Goal: Transaction & Acquisition: Purchase product/service

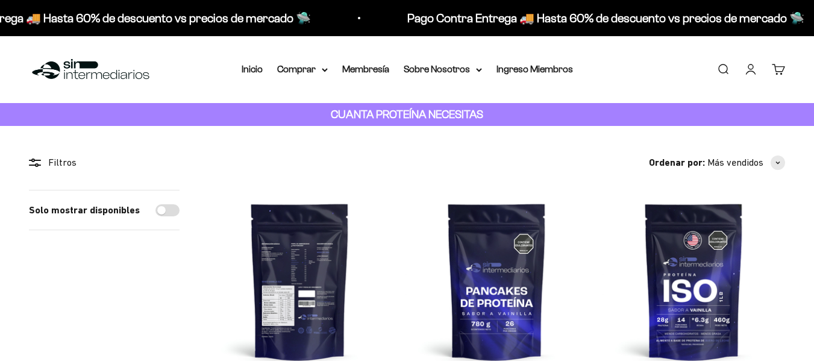
click at [327, 190] on img at bounding box center [300, 281] width 183 height 183
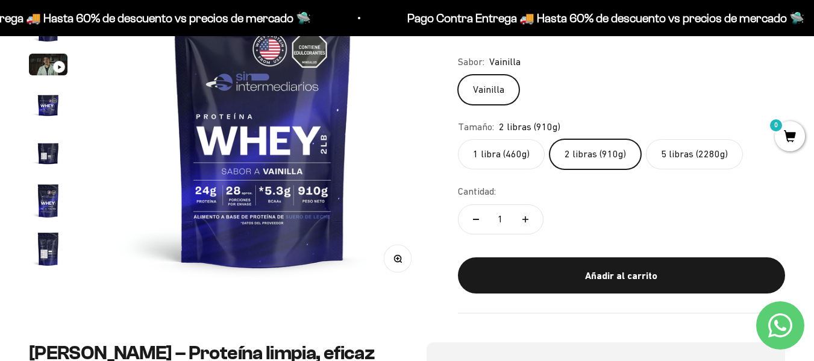
scroll to position [169, 0]
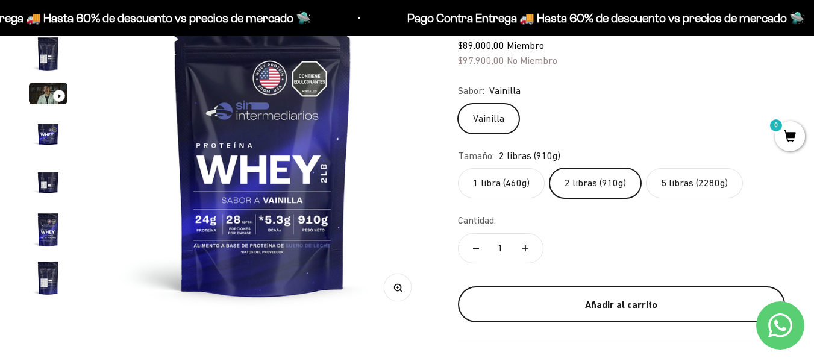
click at [600, 301] on div "Añadir al carrito" at bounding box center [621, 305] width 279 height 16
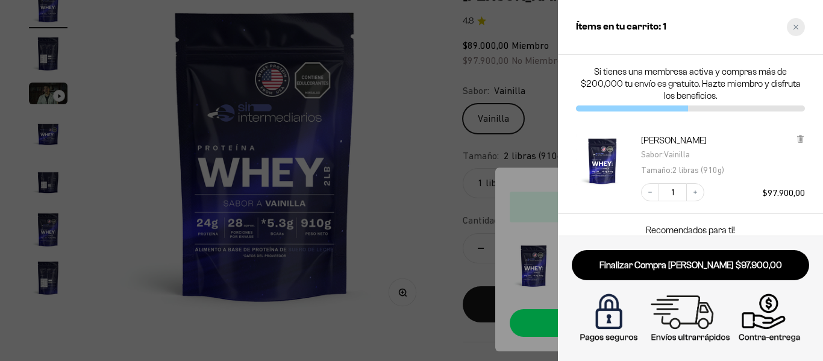
click at [797, 24] on icon "Close cart" at bounding box center [796, 27] width 6 height 6
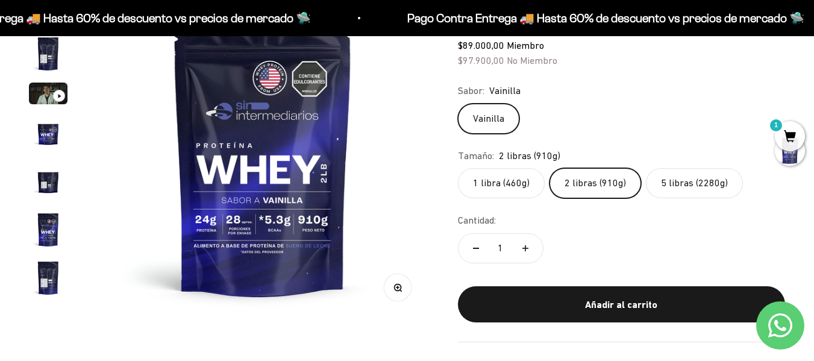
scroll to position [0, 0]
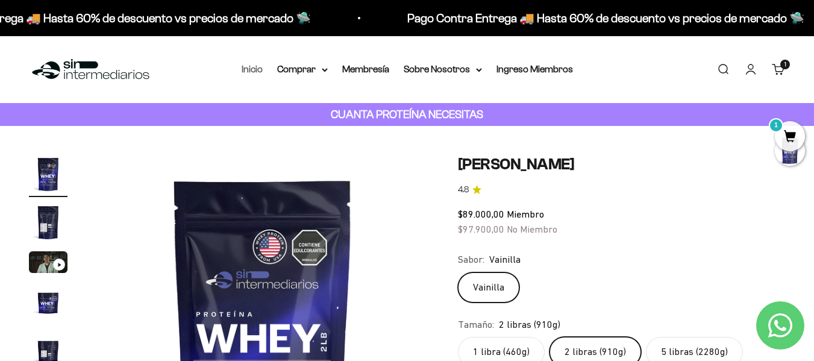
click at [257, 64] on link "Inicio" at bounding box center [252, 69] width 21 height 10
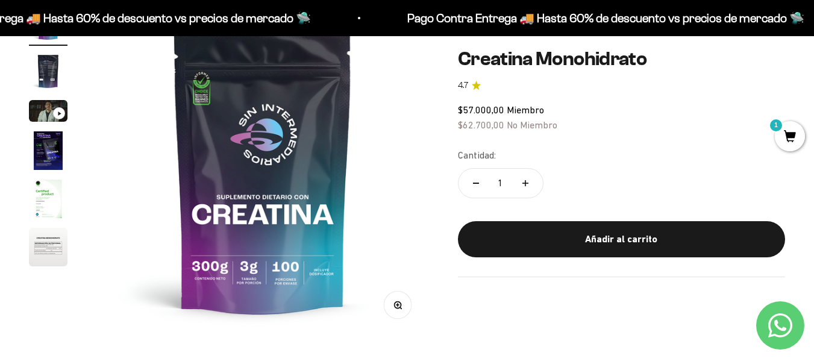
click at [53, 193] on img "Ir al artículo 5" at bounding box center [48, 199] width 39 height 39
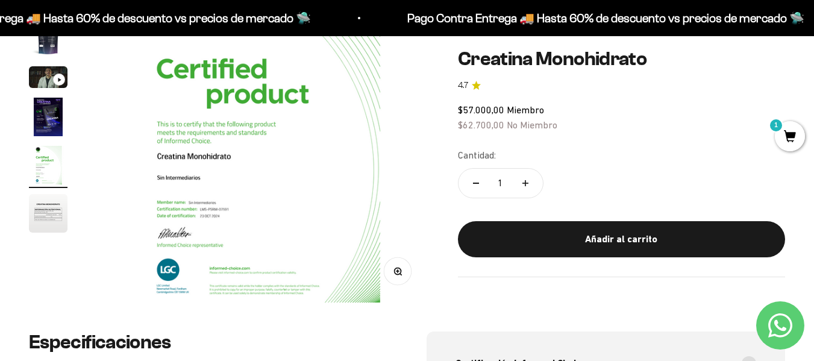
scroll to position [67, 0]
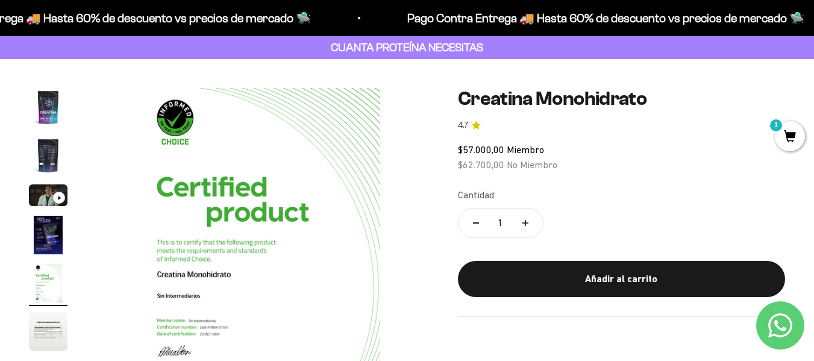
click at [50, 111] on img "Ir al artículo 1" at bounding box center [48, 107] width 39 height 39
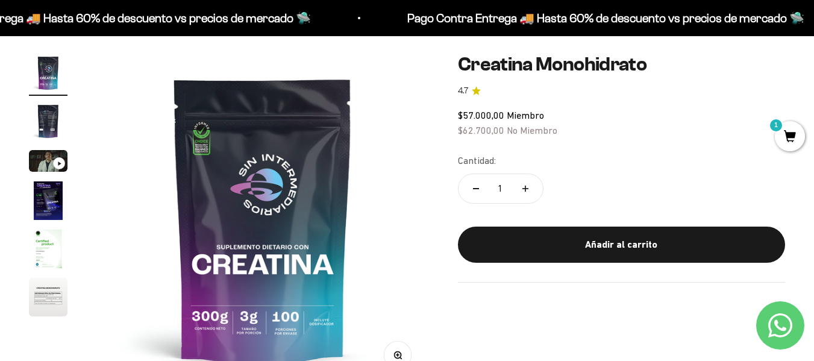
scroll to position [104, 0]
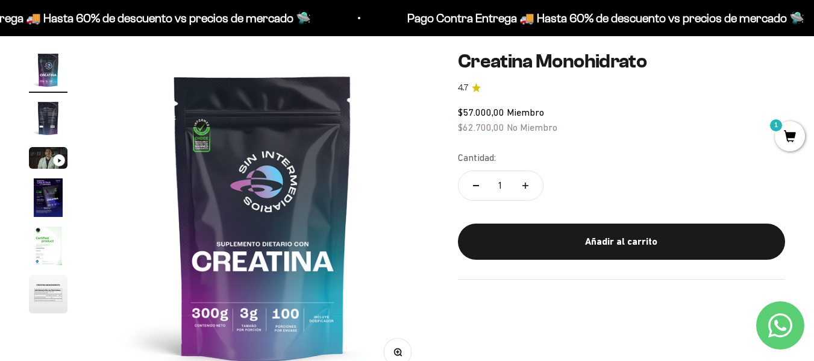
click at [525, 181] on button "Aumentar cantidad" at bounding box center [525, 185] width 35 height 29
type input "3"
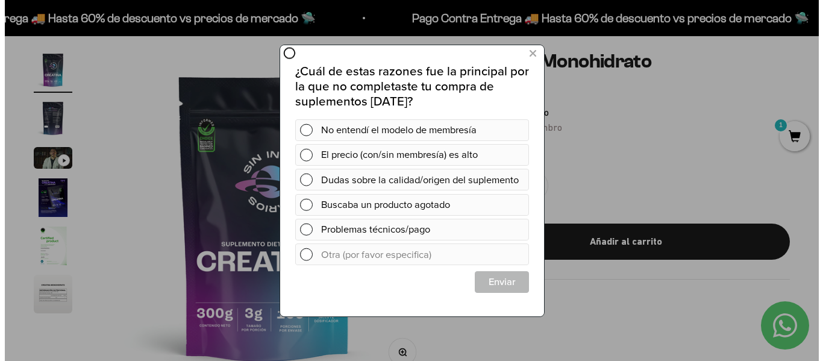
scroll to position [0, 0]
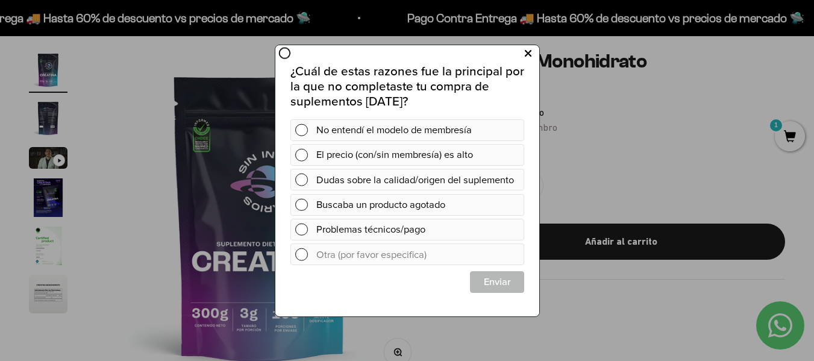
click at [524, 51] on icon at bounding box center [527, 53] width 7 height 16
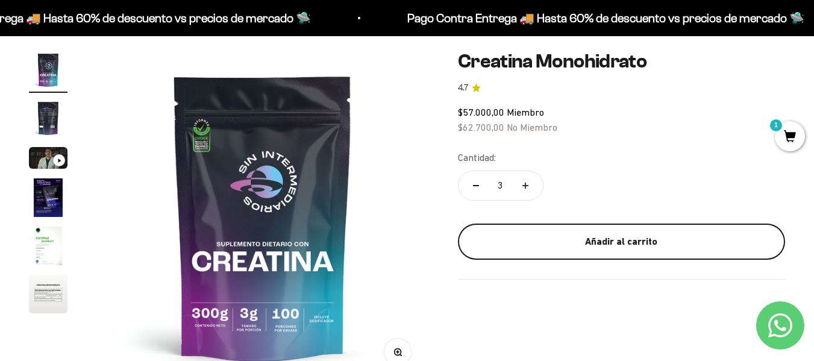
click at [553, 246] on div "Añadir al carrito" at bounding box center [621, 242] width 279 height 16
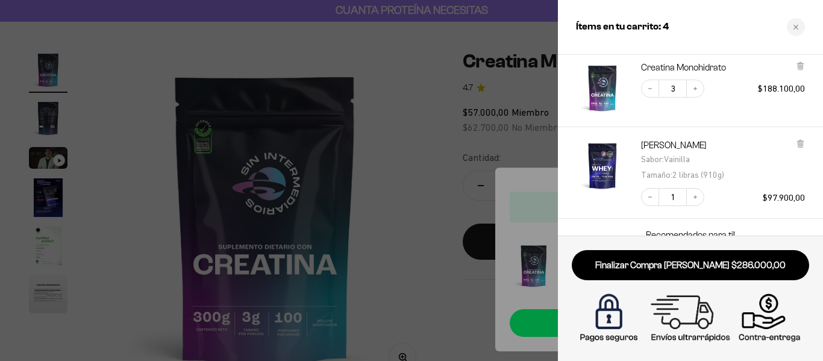
scroll to position [137, 0]
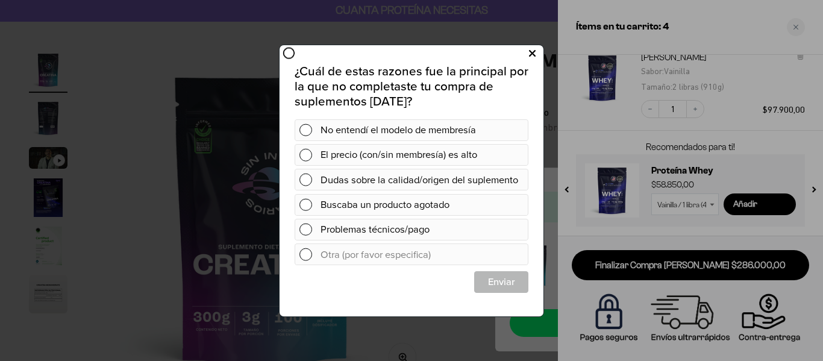
click at [532, 52] on icon at bounding box center [532, 53] width 7 height 16
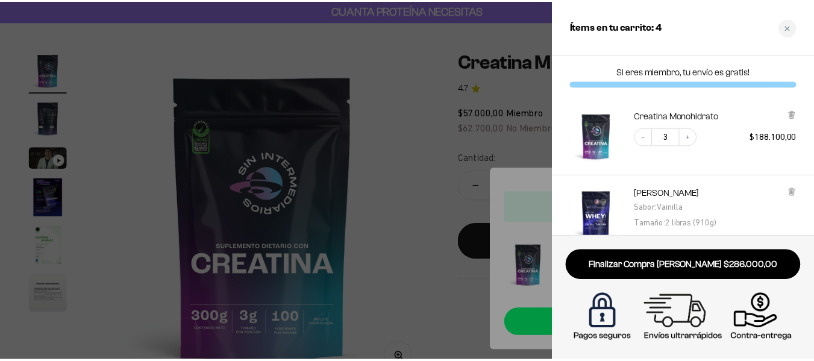
scroll to position [0, 0]
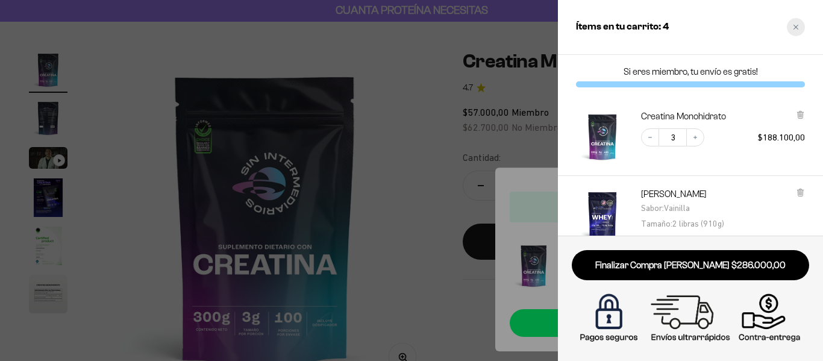
click at [795, 26] on icon "Close cart" at bounding box center [796, 27] width 5 height 5
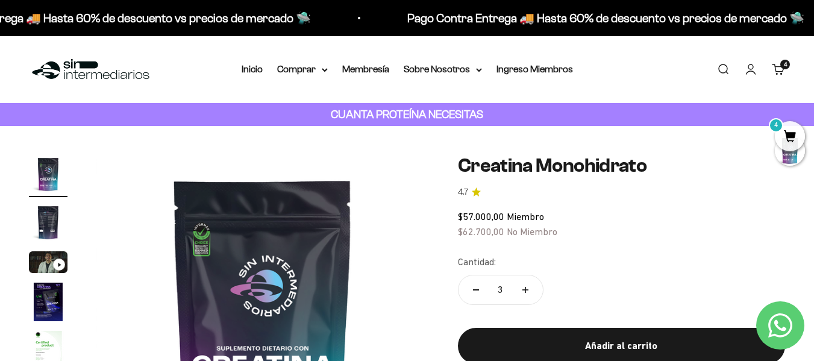
click at [104, 71] on img at bounding box center [91, 70] width 124 height 26
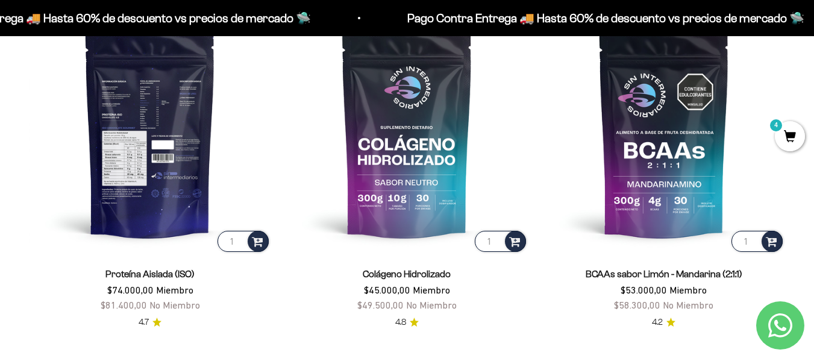
scroll to position [824, 0]
click at [166, 160] on img at bounding box center [150, 133] width 242 height 242
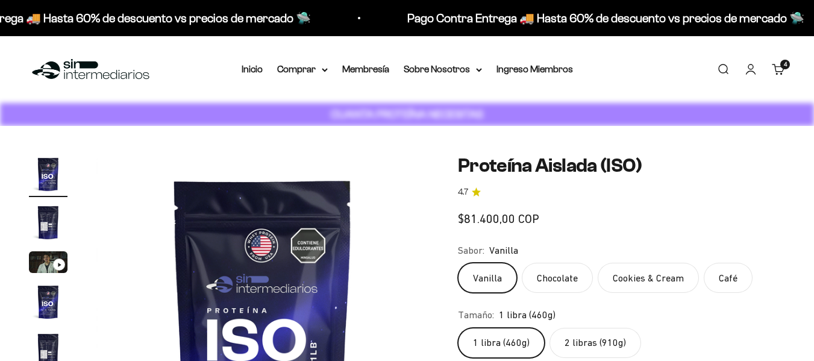
scroll to position [101, 0]
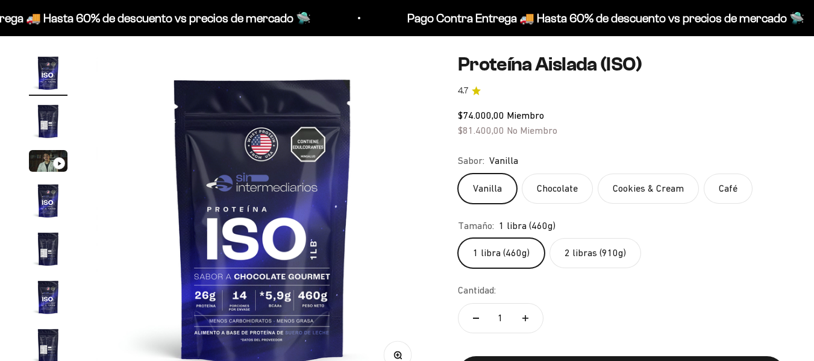
click at [602, 232] on fieldset "Tamaño: 1 libra (460g) 1 libra (460g) 2 libras (910g)" at bounding box center [621, 243] width 327 height 51
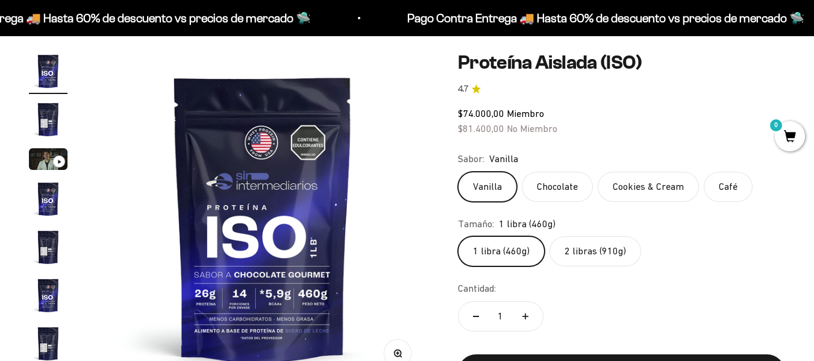
click at [582, 254] on label "2 libras (910g)" at bounding box center [596, 251] width 92 height 30
click at [458, 236] on input "2 libras (910g)" at bounding box center [457, 236] width 1 height 1
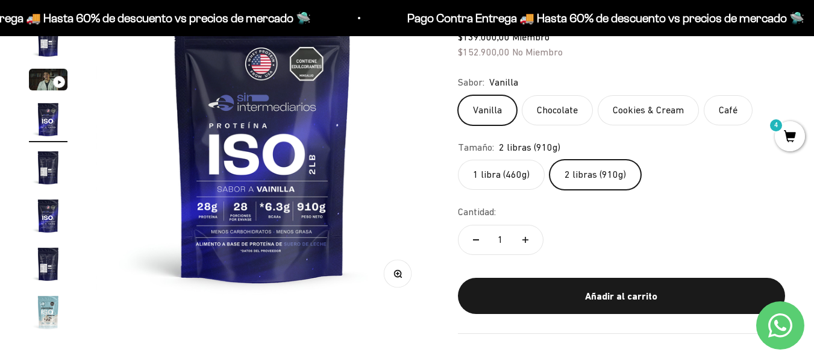
scroll to position [75, 0]
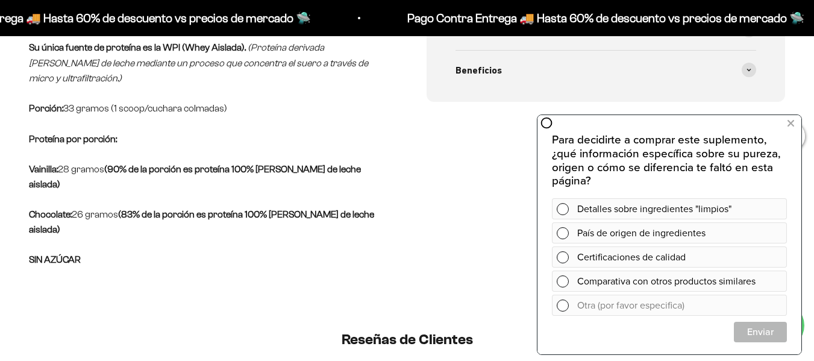
scroll to position [548, 0]
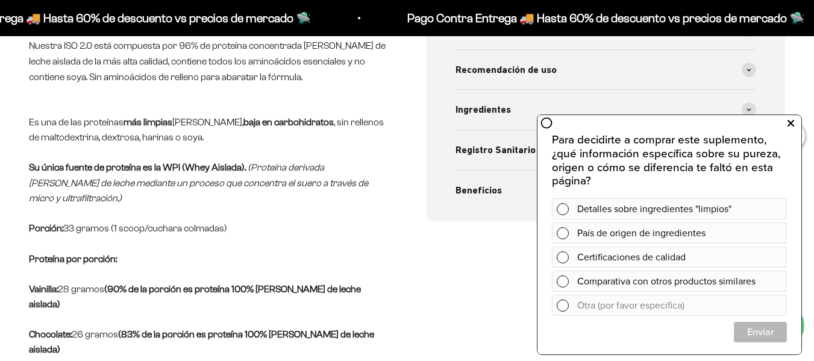
drag, startPoint x: 788, startPoint y: 122, endPoint x: 1322, endPoint y: 234, distance: 545.5
click at [788, 122] on icon at bounding box center [791, 124] width 7 height 16
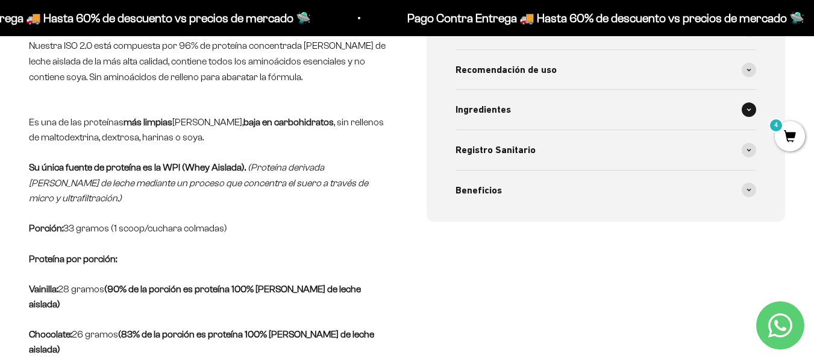
click at [744, 106] on span at bounding box center [749, 109] width 14 height 14
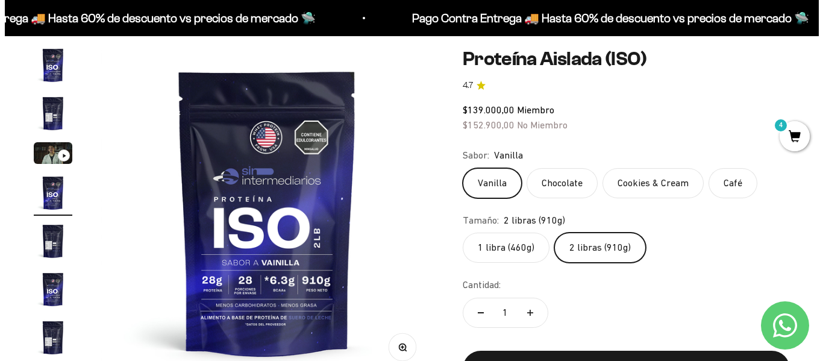
scroll to position [0, 0]
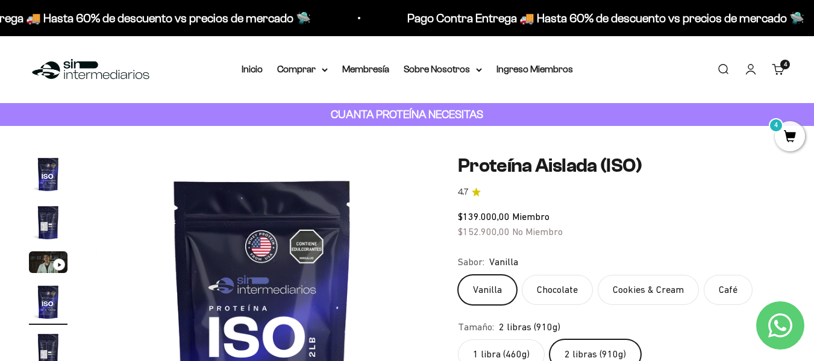
click at [728, 64] on link "Buscar" at bounding box center [723, 69] width 13 height 13
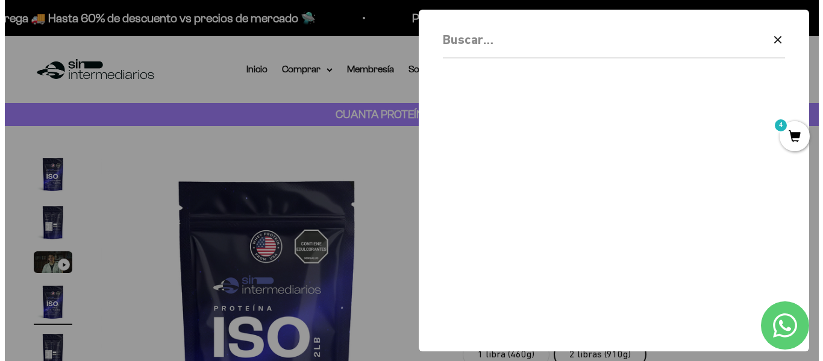
scroll to position [0, 1034]
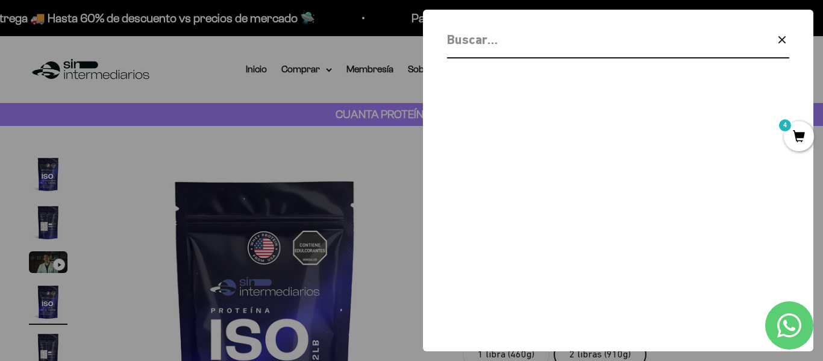
type input "q"
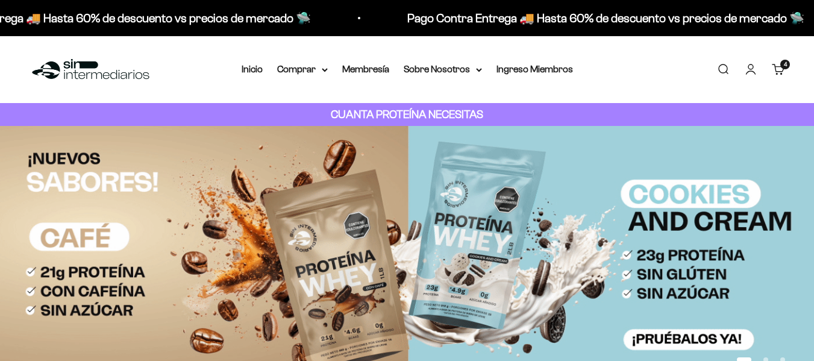
scroll to position [614, 0]
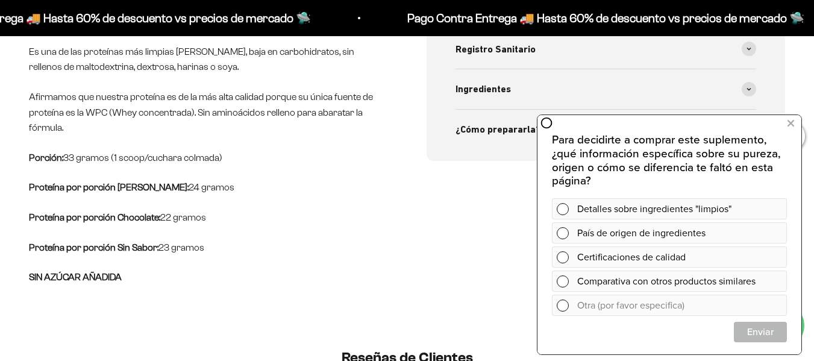
scroll to position [524, 0]
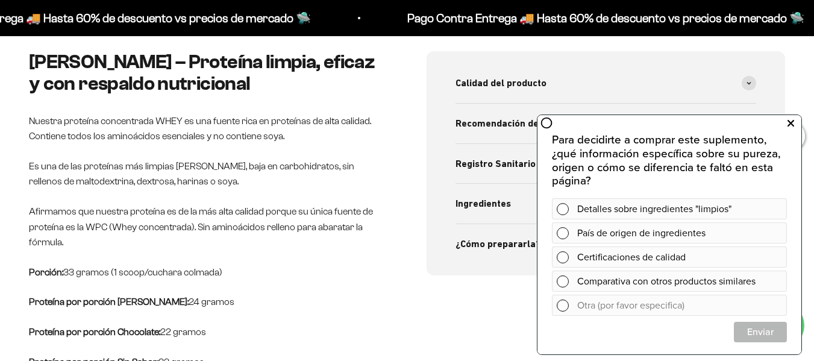
click at [792, 122] on icon at bounding box center [791, 124] width 7 height 16
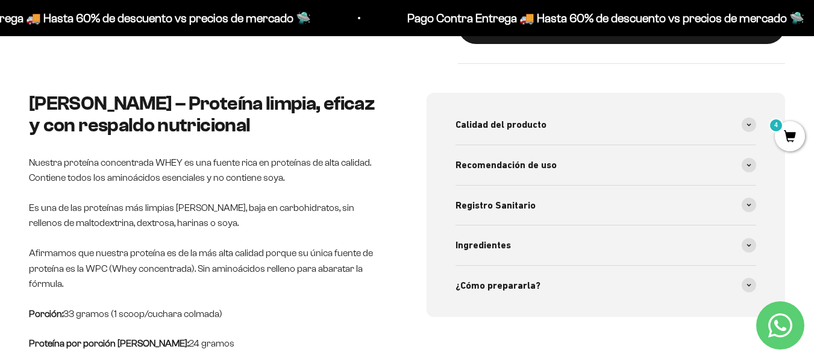
scroll to position [468, 0]
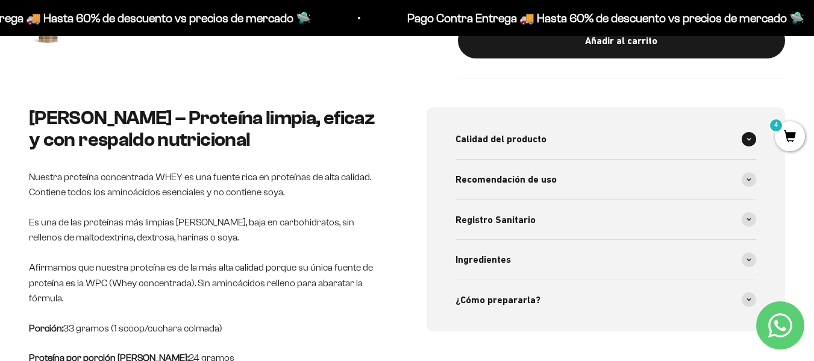
click at [741, 136] on div "Calidad del producto" at bounding box center [606, 139] width 301 height 40
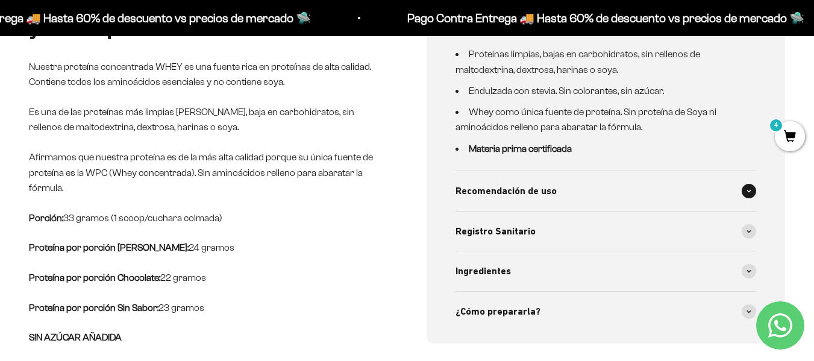
scroll to position [601, 0]
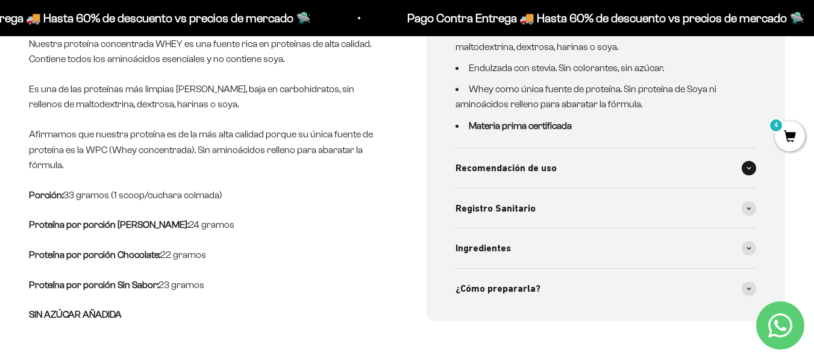
click at [739, 169] on div "Recomendación de uso" at bounding box center [606, 168] width 301 height 40
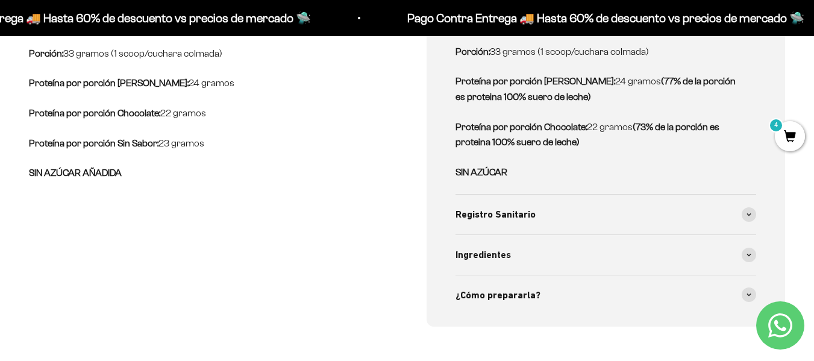
scroll to position [746, 0]
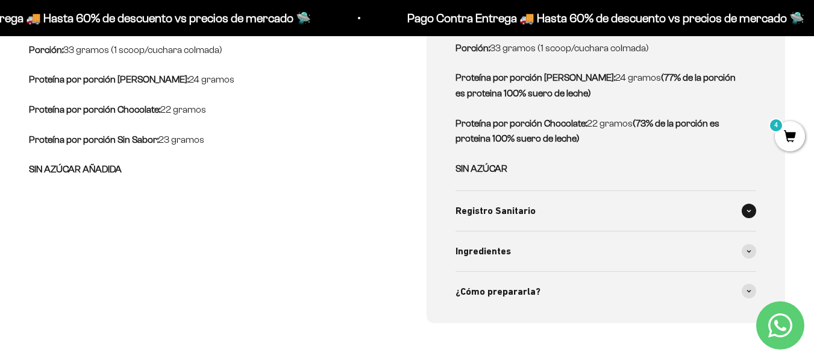
click at [745, 213] on span at bounding box center [749, 211] width 14 height 14
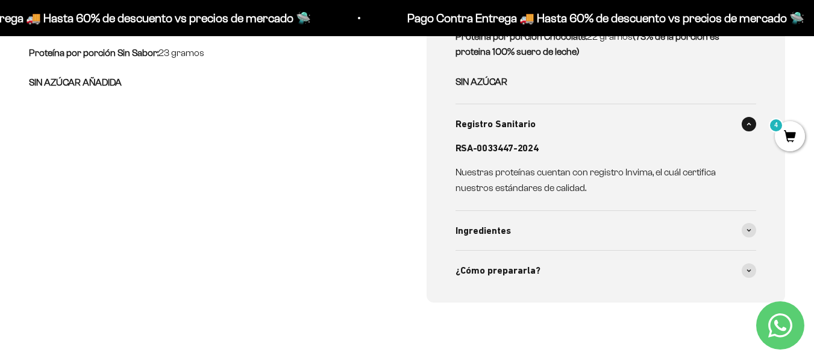
scroll to position [840, 0]
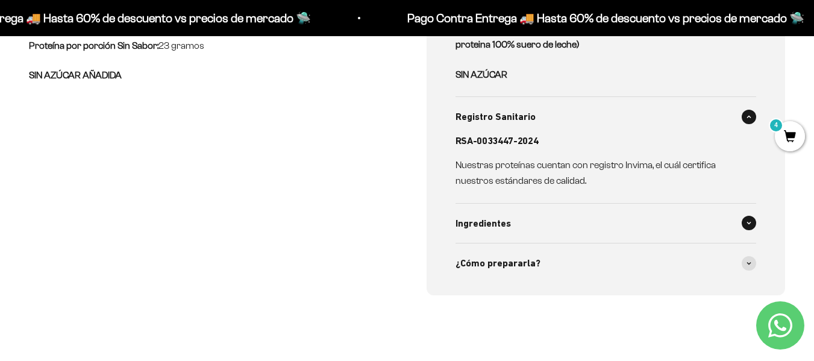
click at [738, 218] on div "Ingredientes" at bounding box center [606, 224] width 301 height 40
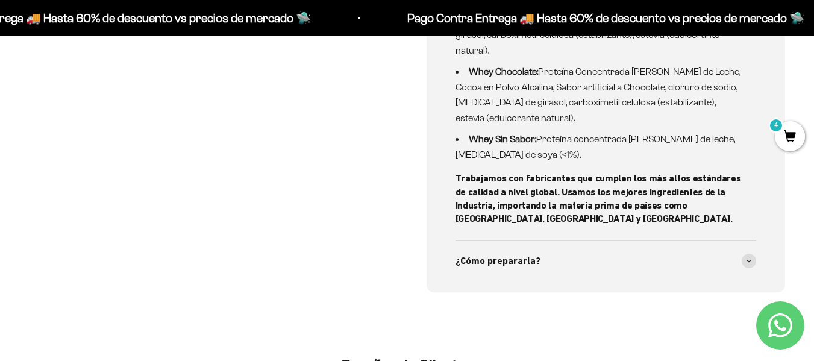
scroll to position [1086, 0]
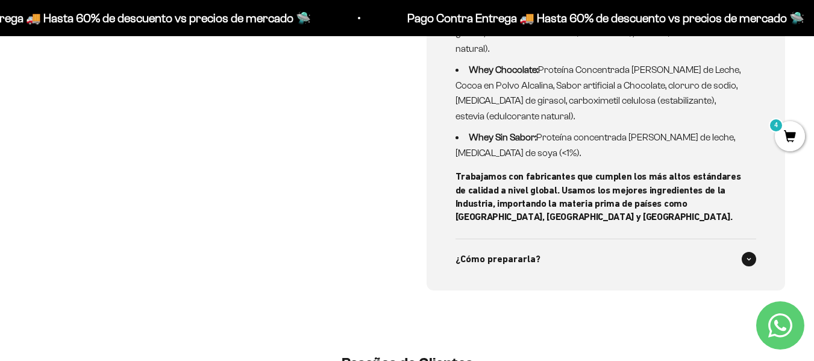
click at [745, 252] on span at bounding box center [749, 259] width 14 height 14
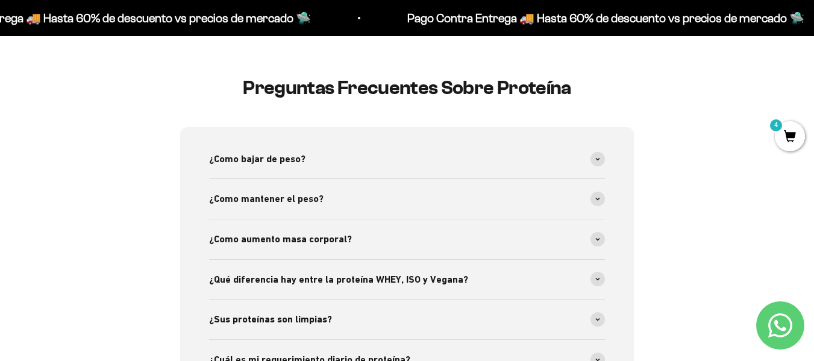
scroll to position [2346, 0]
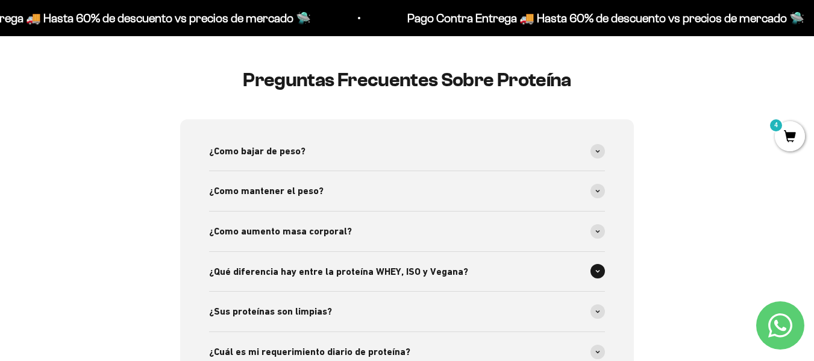
click at [580, 257] on div "¿Qué diferencia hay entre la proteína WHEY, ISO y Vegana?" at bounding box center [407, 272] width 396 height 40
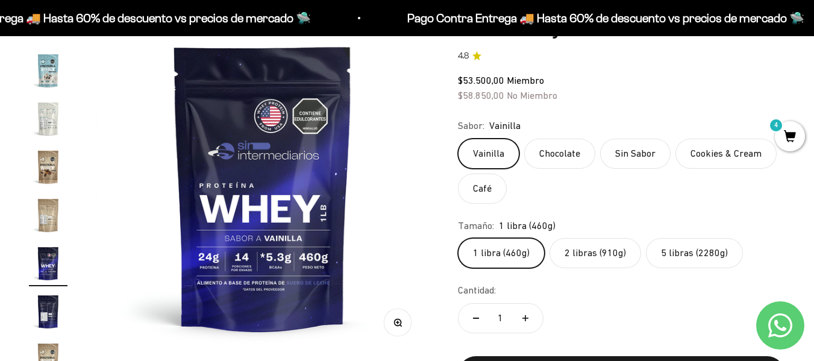
scroll to position [142, 0]
